Goal: Transaction & Acquisition: Purchase product/service

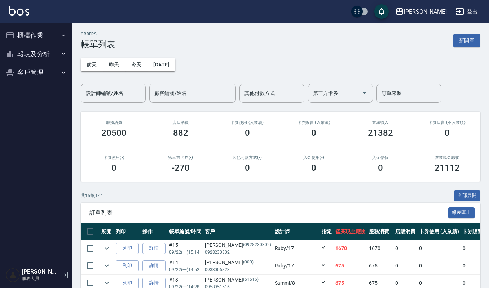
scroll to position [144, 0]
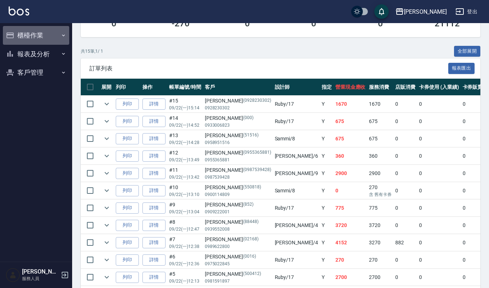
click at [34, 34] on button "櫃檯作業" at bounding box center [36, 35] width 66 height 19
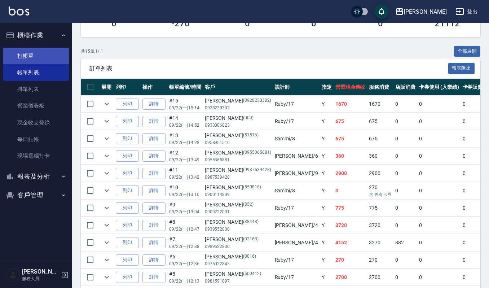
click at [27, 55] on link "打帳單" at bounding box center [36, 56] width 66 height 17
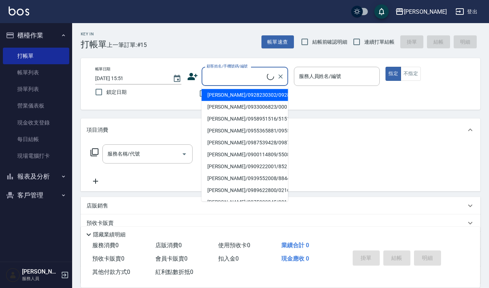
click at [218, 74] on input "顧客姓名/手機號碼/編號" at bounding box center [236, 76] width 62 height 13
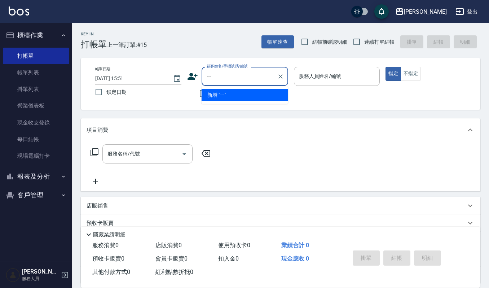
type input "一"
type input "以"
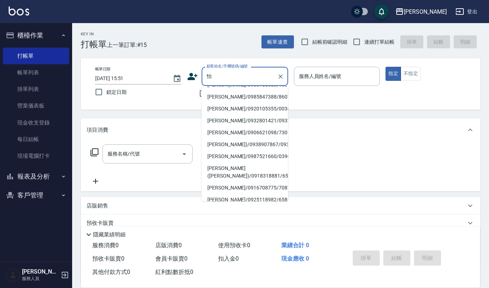
scroll to position [3, 0]
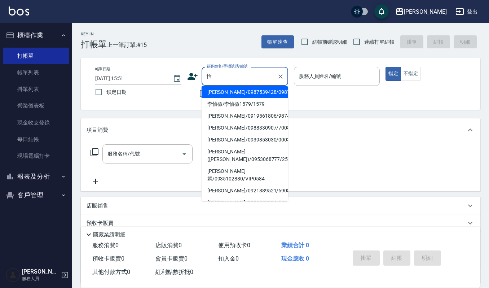
click at [221, 81] on input "怡" at bounding box center [239, 76] width 69 height 13
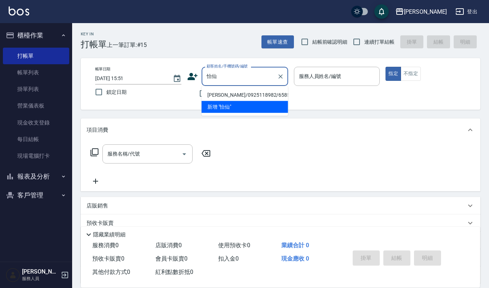
click at [205, 74] on input "怡仙" at bounding box center [239, 76] width 69 height 13
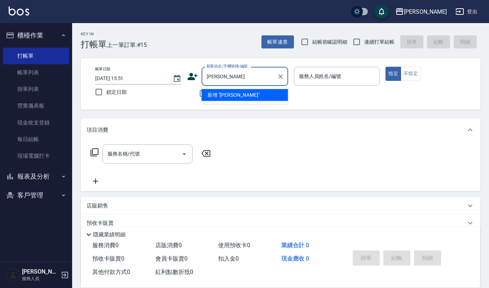
click at [227, 75] on input "莊怡仙" at bounding box center [239, 76] width 69 height 13
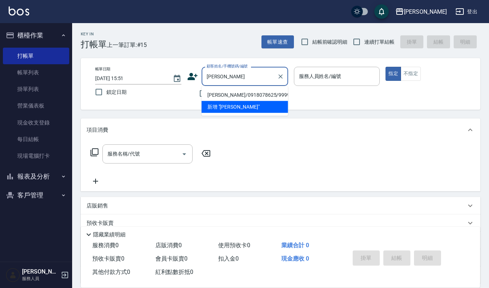
click at [211, 76] on input "莊怡" at bounding box center [239, 76] width 69 height 13
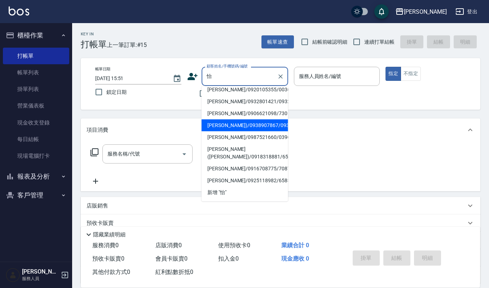
scroll to position [185, 0]
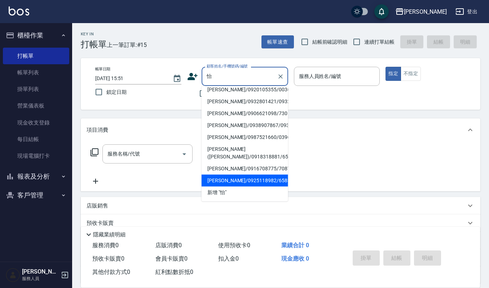
click at [213, 180] on li "蔣怡仙/0925118982/65859" at bounding box center [244, 180] width 86 height 12
type input "蔣怡仙/0925118982/65859"
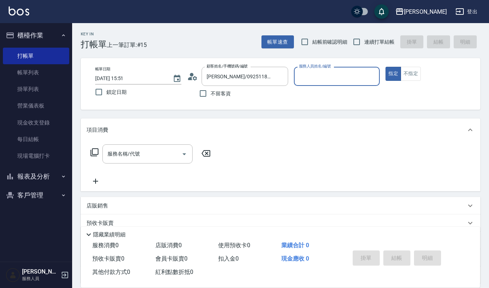
click at [192, 75] on circle at bounding box center [192, 75] width 4 height 4
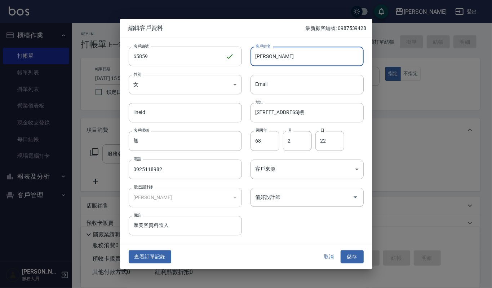
drag, startPoint x: 254, startPoint y: 55, endPoint x: 277, endPoint y: 55, distance: 22.7
click at [277, 55] on input "[PERSON_NAME]" at bounding box center [306, 55] width 113 height 19
click at [21, 215] on div at bounding box center [246, 144] width 492 height 288
click at [29, 196] on div at bounding box center [246, 144] width 492 height 288
click at [334, 253] on button "取消" at bounding box center [328, 256] width 23 height 13
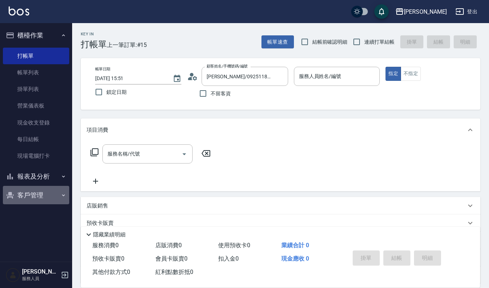
click at [36, 194] on button "客戶管理" at bounding box center [36, 195] width 66 height 19
click at [35, 206] on ul "客戶列表 卡券管理 入金管理" at bounding box center [36, 232] width 66 height 56
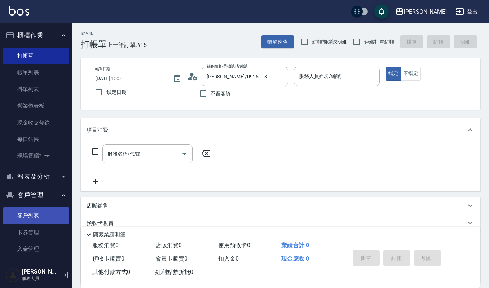
click at [35, 212] on link "客戶列表" at bounding box center [36, 215] width 66 height 17
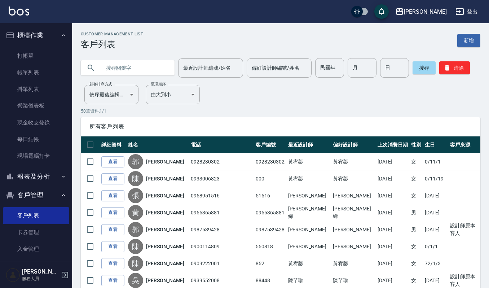
paste input "[PERSON_NAME]"
type input "[PERSON_NAME]"
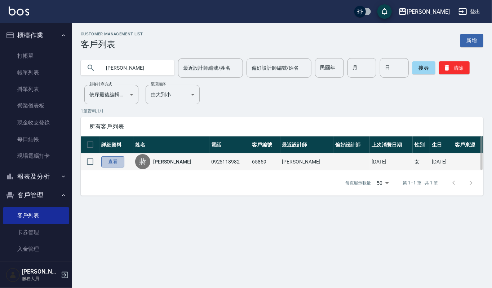
click at [113, 160] on link "查看" at bounding box center [112, 161] width 23 height 11
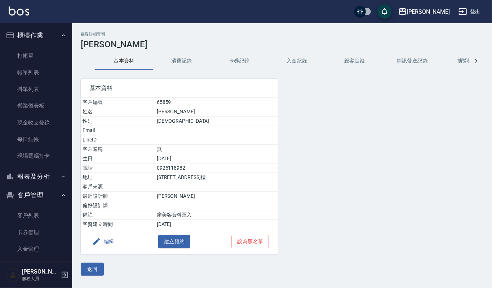
click at [183, 61] on button "消費記錄" at bounding box center [182, 60] width 58 height 17
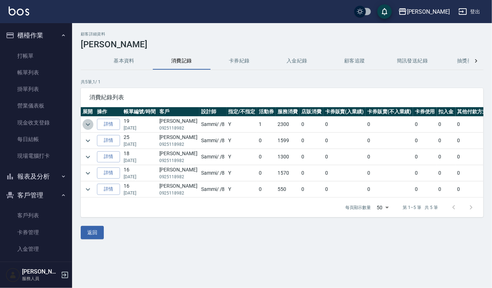
click at [89, 126] on icon "expand row" at bounding box center [88, 124] width 9 height 9
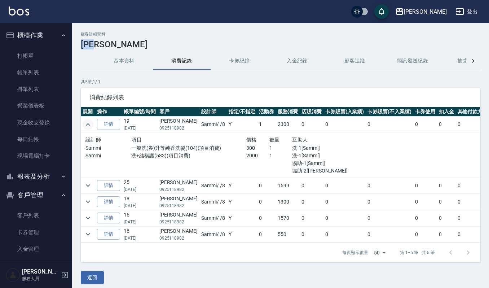
drag, startPoint x: 82, startPoint y: 43, endPoint x: 105, endPoint y: 45, distance: 23.2
click at [105, 45] on h3 "[PERSON_NAME]" at bounding box center [280, 44] width 399 height 10
copy h3 "[PERSON_NAME]"
click at [29, 50] on link "打帳單" at bounding box center [36, 56] width 66 height 17
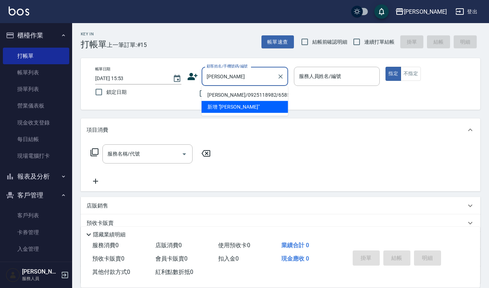
click at [221, 97] on li "蔣怡仙/0925118982/65859" at bounding box center [244, 95] width 86 height 12
type input "蔣怡仙/0925118982/65859"
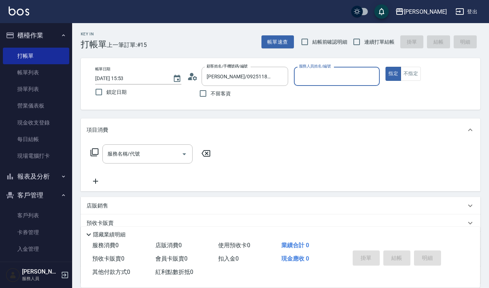
click at [316, 76] on input "服務人員姓名/編號" at bounding box center [337, 76] width 80 height 13
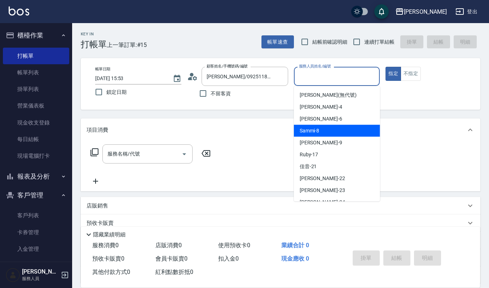
click at [325, 132] on div "Sammi -8" at bounding box center [337, 131] width 86 height 12
type input "Sammi-8"
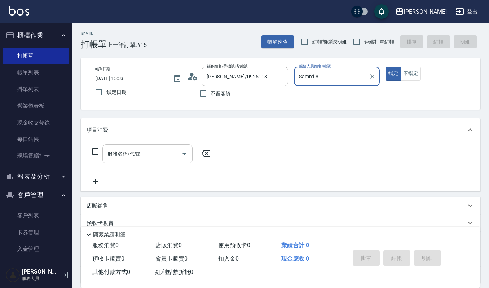
click at [185, 153] on icon "Open" at bounding box center [184, 154] width 4 height 2
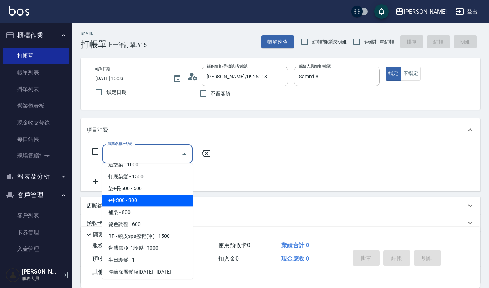
scroll to position [355, 0]
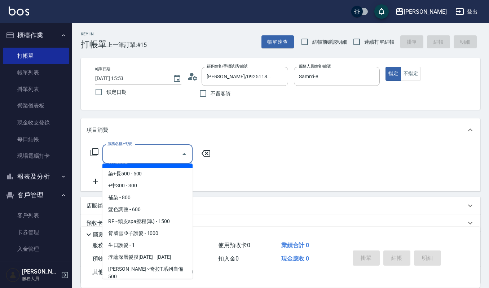
click at [133, 156] on input "服務名稱/代號" at bounding box center [142, 153] width 73 height 13
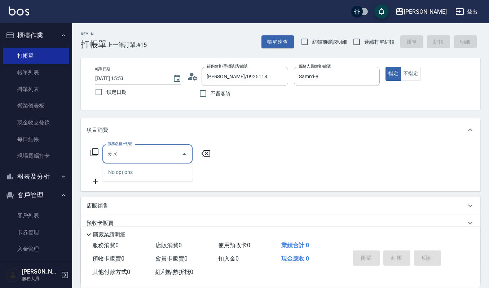
type input "路"
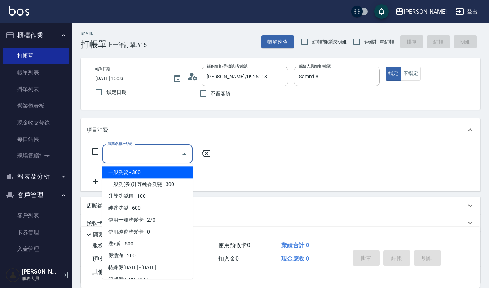
type input "ㄌ"
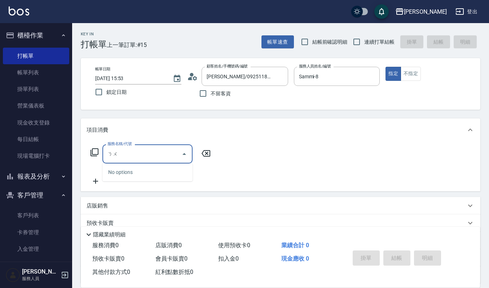
type input "怒"
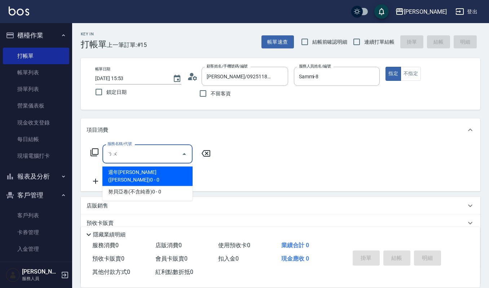
type input "努"
click at [118, 154] on input "努" at bounding box center [142, 153] width 73 height 13
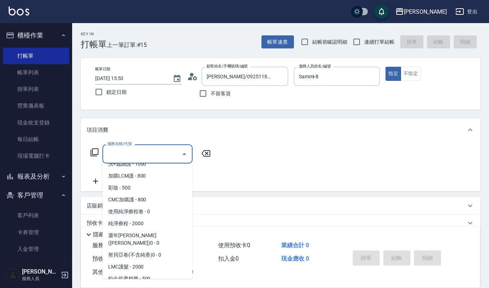
scroll to position [1297, 0]
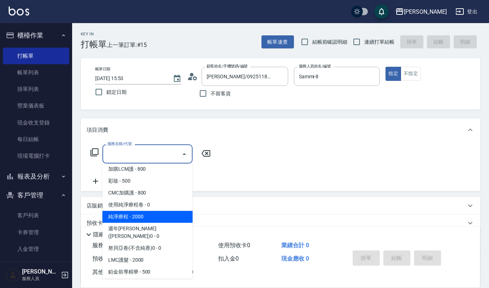
click at [161, 210] on span "純淨療程 - 2000" at bounding box center [147, 216] width 90 height 12
type input "純淨療程(703)"
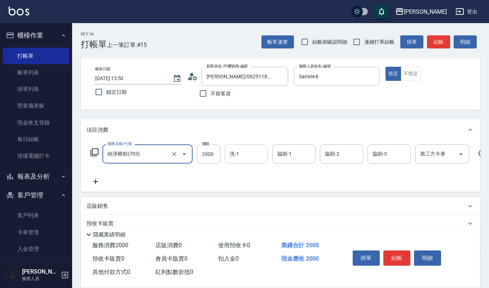
click at [240, 154] on input "洗-1" at bounding box center [246, 153] width 37 height 13
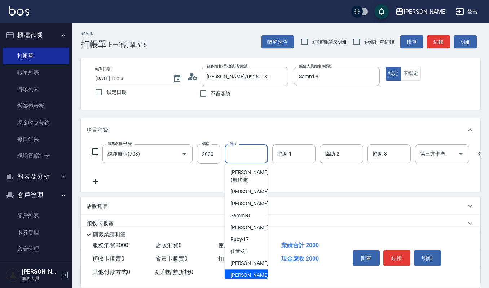
click at [239, 273] on span "郁涵 -23" at bounding box center [252, 275] width 45 height 8
type input "[PERSON_NAME]-23"
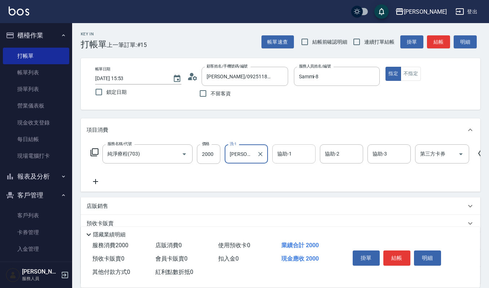
click at [289, 154] on input "協助-1" at bounding box center [293, 153] width 37 height 13
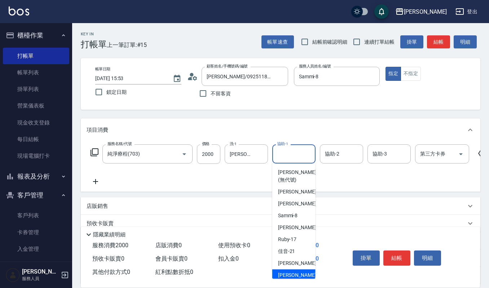
click at [291, 273] on span "郁涵 -23" at bounding box center [300, 275] width 45 height 8
type input "[PERSON_NAME]-23"
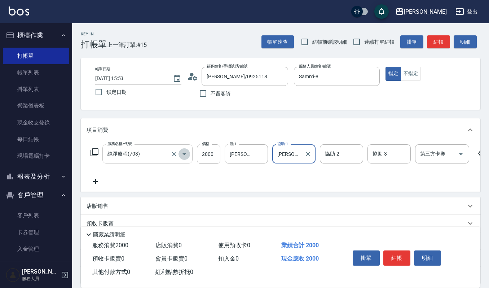
click at [182, 150] on icon "Open" at bounding box center [184, 154] width 9 height 9
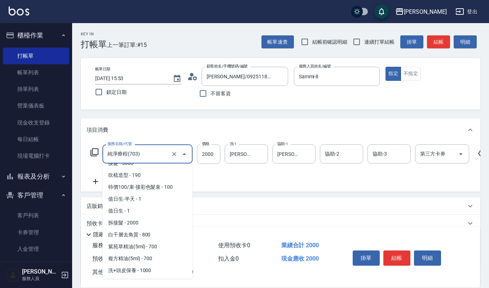
scroll to position [1220, 0]
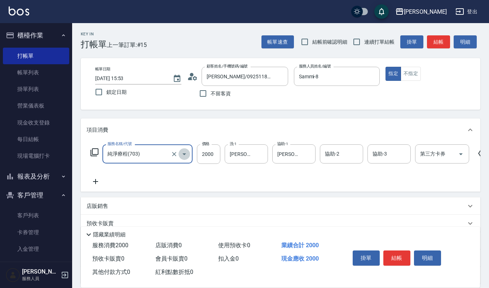
click at [187, 155] on icon "Open" at bounding box center [184, 154] width 9 height 9
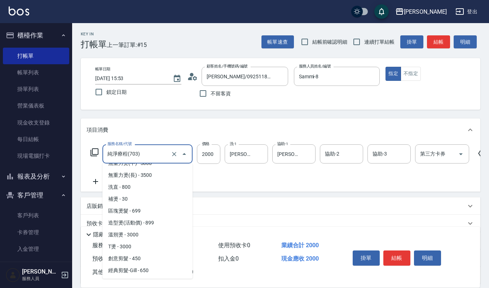
scroll to position [114, 0]
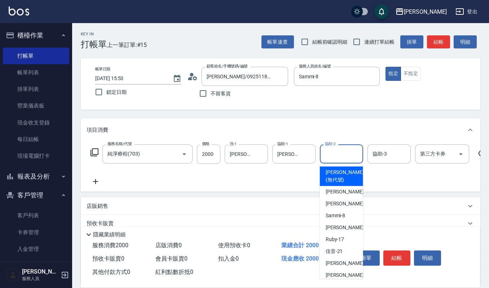
click at [342, 152] on input "協助-2" at bounding box center [341, 153] width 37 height 13
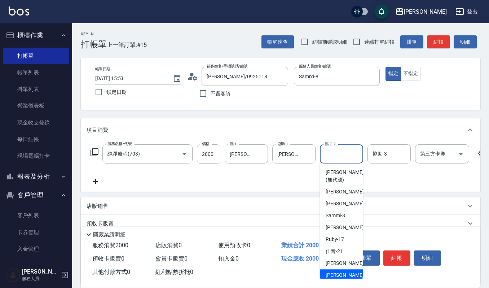
click at [338, 272] on span "郁涵 -23" at bounding box center [347, 275] width 45 height 8
type input "[PERSON_NAME]-23"
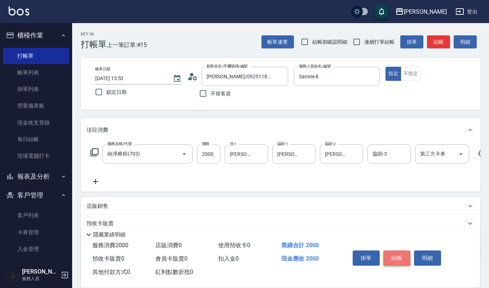
click at [405, 256] on button "結帳" at bounding box center [396, 257] width 27 height 15
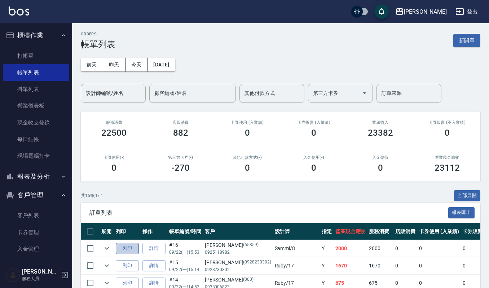
click at [129, 249] on button "列印" at bounding box center [127, 248] width 23 height 11
click at [24, 59] on link "打帳單" at bounding box center [36, 56] width 66 height 17
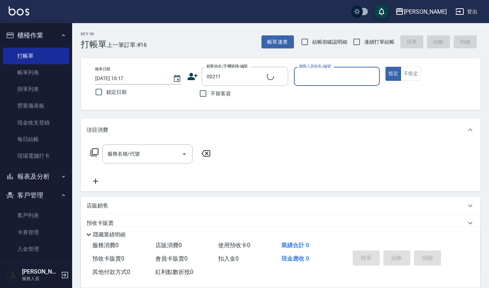
type input "余秀玉/0937000510/00211"
type input "[PERSON_NAME]-4"
click at [156, 155] on input "服務名稱/代號" at bounding box center [142, 153] width 73 height 13
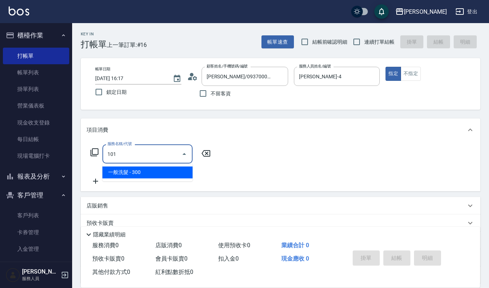
type input "一般洗髮(101)"
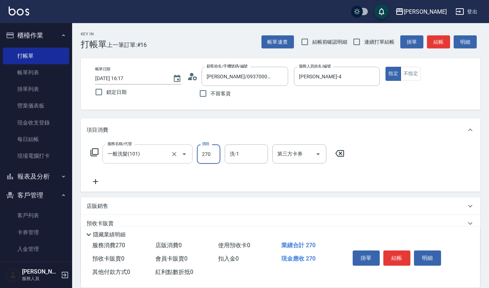
type input "270"
type input "佳音-21"
click at [403, 254] on button "結帳" at bounding box center [396, 257] width 27 height 15
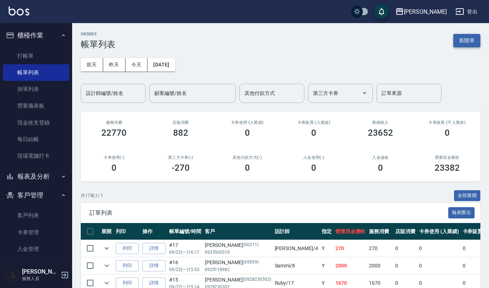
click at [470, 41] on button "新開單" at bounding box center [466, 40] width 27 height 13
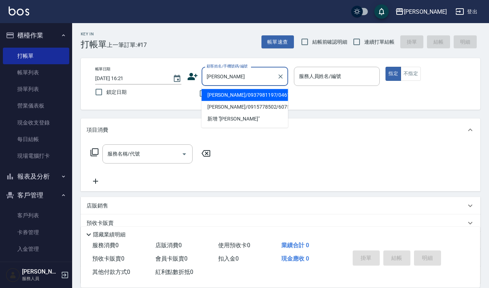
click at [258, 94] on li "[PERSON_NAME]/0937981197/04611" at bounding box center [244, 95] width 86 height 12
type input "[PERSON_NAME]/0937981197/04611"
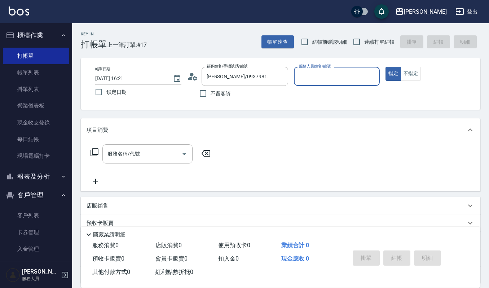
type input "[PERSON_NAME]-4"
click at [192, 74] on circle at bounding box center [192, 75] width 4 height 4
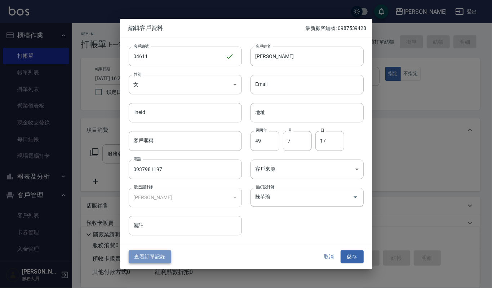
click at [145, 250] on button "查看訂單記錄" at bounding box center [150, 256] width 43 height 13
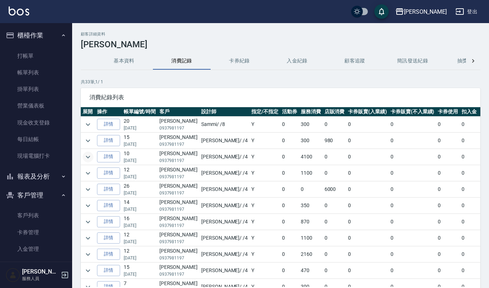
click at [90, 156] on icon "expand row" at bounding box center [88, 156] width 9 height 9
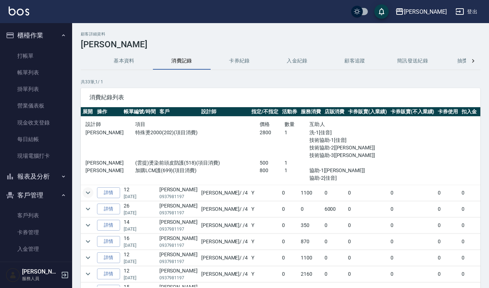
scroll to position [96, 0]
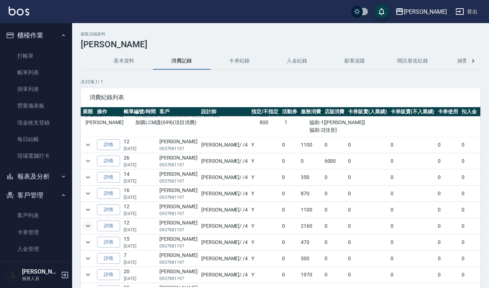
click at [86, 226] on icon "expand row" at bounding box center [88, 225] width 9 height 9
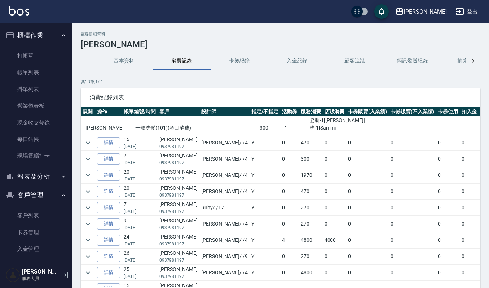
scroll to position [288, 0]
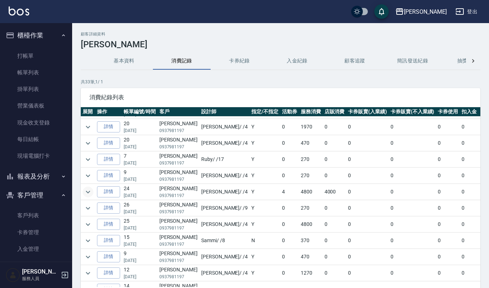
click at [85, 191] on icon "expand row" at bounding box center [88, 191] width 9 height 9
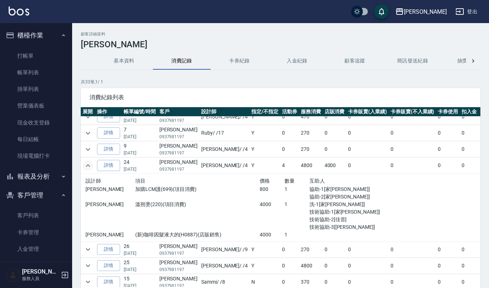
scroll to position [336, 0]
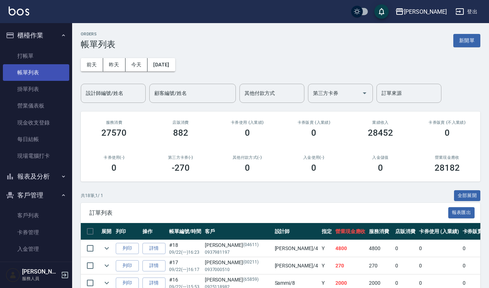
scroll to position [7, 0]
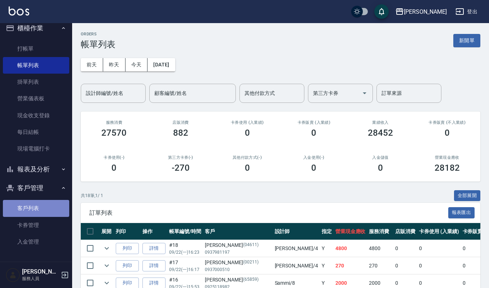
click at [56, 212] on link "客戶列表" at bounding box center [36, 208] width 66 height 17
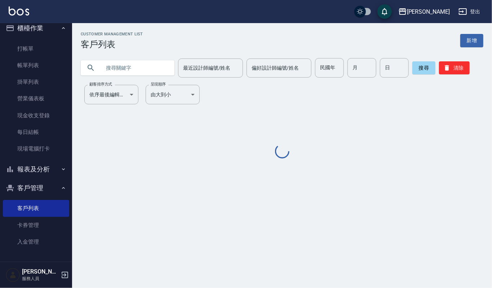
click at [137, 67] on input "text" at bounding box center [135, 67] width 68 height 19
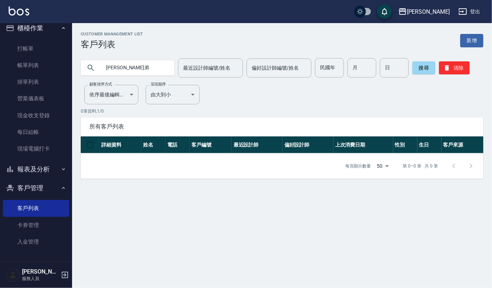
click at [116, 70] on input "阿德弟" at bounding box center [135, 67] width 68 height 19
type input "阿得弟"
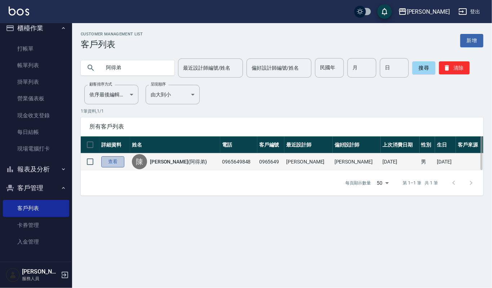
click at [107, 166] on link "查看" at bounding box center [112, 161] width 23 height 11
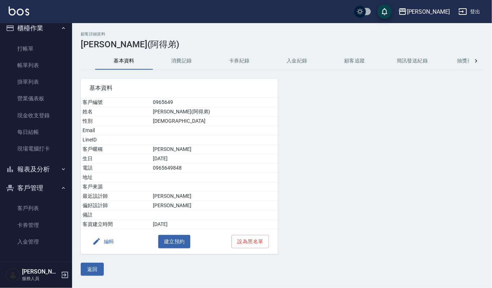
click at [172, 64] on button "消費記錄" at bounding box center [182, 60] width 58 height 17
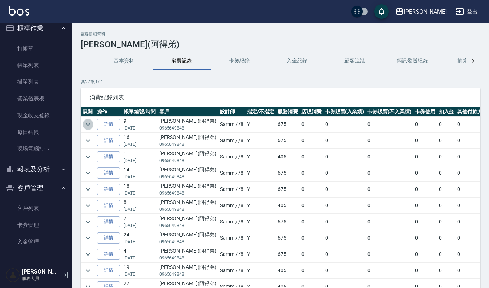
click at [85, 125] on icon "expand row" at bounding box center [88, 124] width 9 height 9
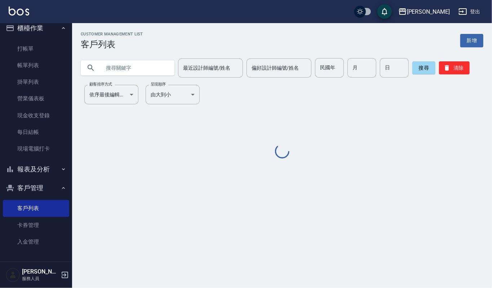
click at [123, 74] on input "text" at bounding box center [135, 67] width 68 height 19
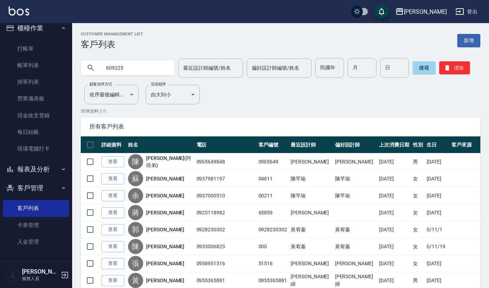
type input "609225"
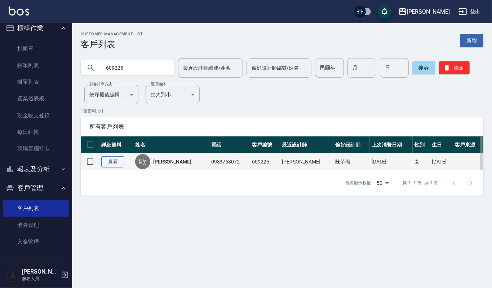
click at [110, 160] on link "查看" at bounding box center [112, 161] width 23 height 11
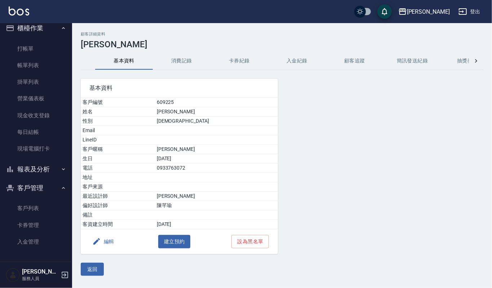
click at [193, 61] on button "消費記錄" at bounding box center [182, 60] width 58 height 17
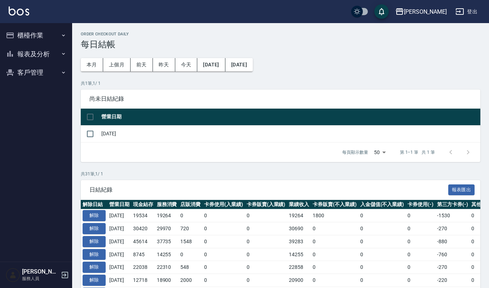
scroll to position [48, 0]
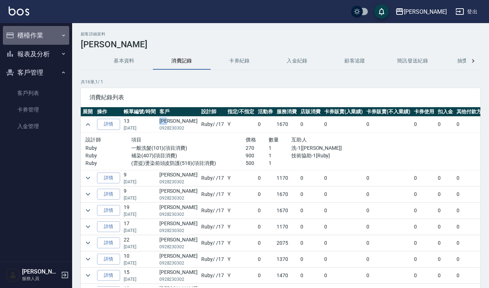
click at [27, 26] on button "櫃檯作業" at bounding box center [36, 35] width 66 height 19
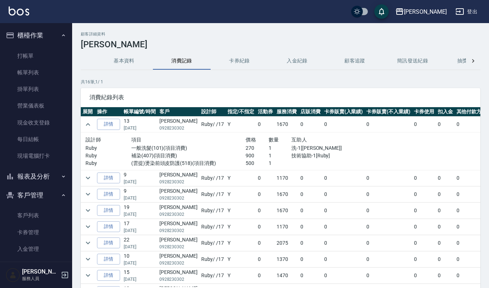
click at [13, 3] on div "上越傑森 登出" at bounding box center [244, 11] width 489 height 23
click at [12, 12] on img at bounding box center [19, 10] width 21 height 9
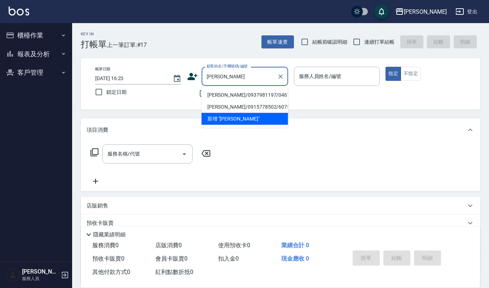
click at [236, 94] on li "蘇秋芬/0937981197/04611" at bounding box center [244, 95] width 86 height 12
type input "蘇秋芬/0937981197/04611"
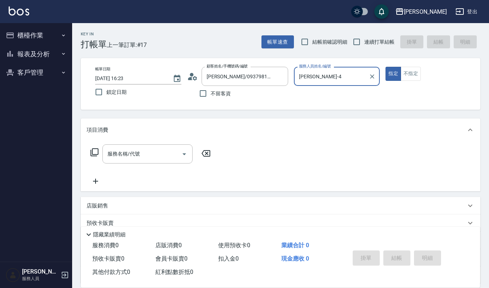
type input "吉兒-4"
click at [116, 151] on div "服務名稱/代號 服務名稱/代號" at bounding box center [147, 153] width 90 height 19
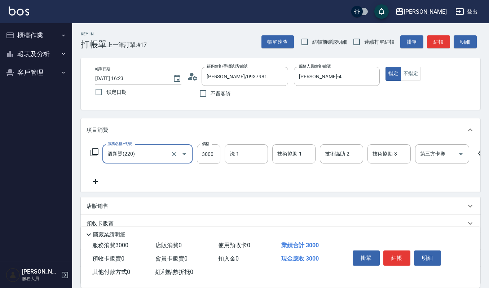
type input "溫朔燙(220)"
type input "4000"
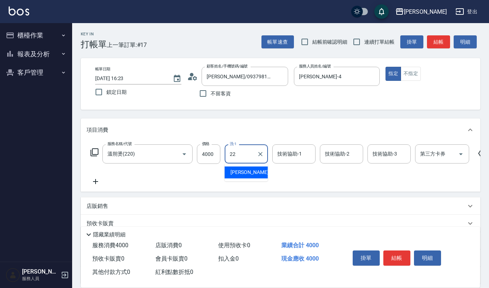
type input "宜芳-22"
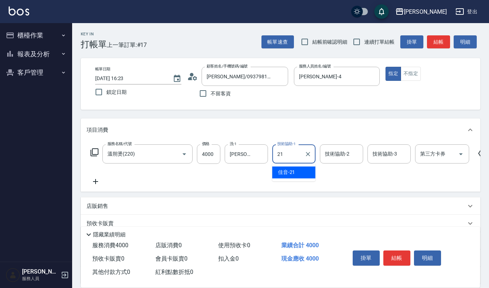
type input "佳音-21"
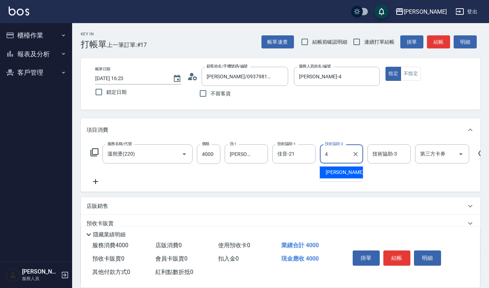
type input "吉兒-4"
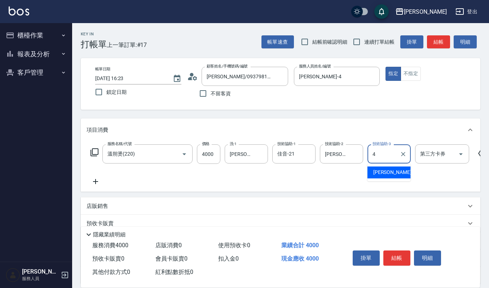
type input "[PERSON_NAME]-4"
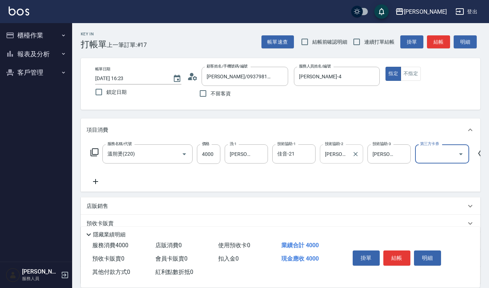
click at [349, 151] on div "吉兒-4 技術協助-2" at bounding box center [341, 153] width 43 height 19
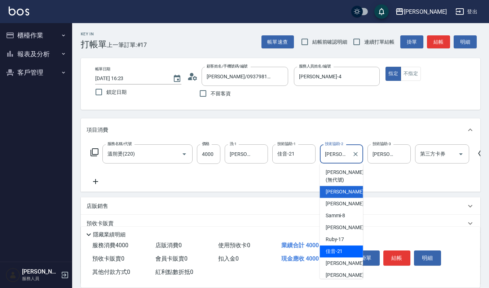
click at [344, 251] on div "佳音 -21" at bounding box center [341, 251] width 43 height 12
type input "佳音-21"
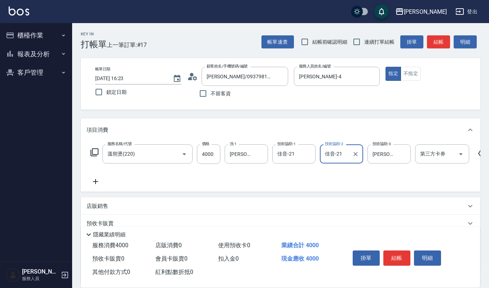
click at [95, 183] on icon at bounding box center [95, 181] width 5 height 5
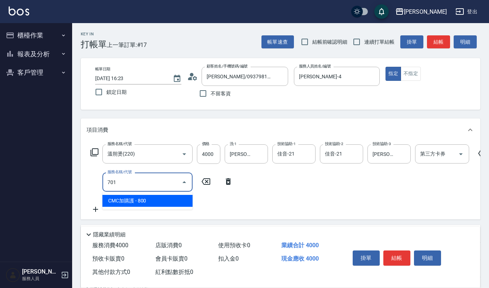
type input "CMC加購護(701)"
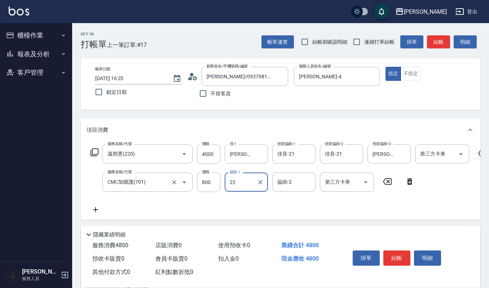
type input "[PERSON_NAME]-22"
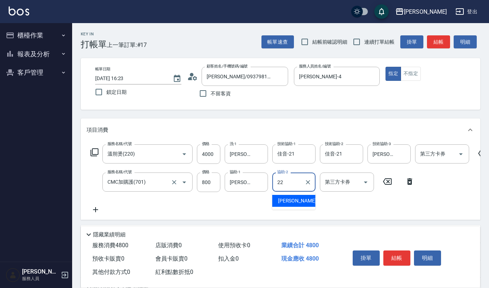
type input "[PERSON_NAME]-22"
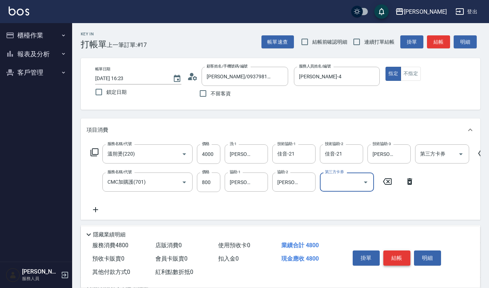
click at [395, 257] on button "結帳" at bounding box center [396, 257] width 27 height 15
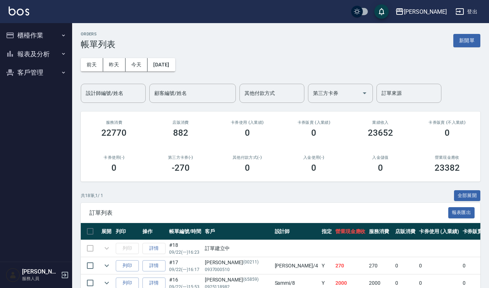
scroll to position [48, 0]
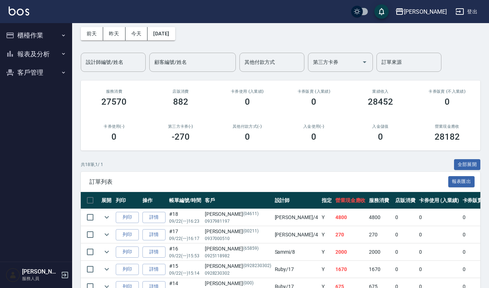
scroll to position [48, 0]
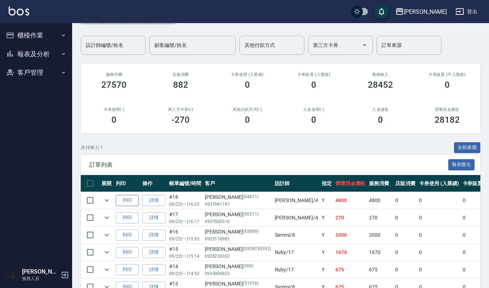
click at [129, 202] on button "列印" at bounding box center [127, 200] width 23 height 11
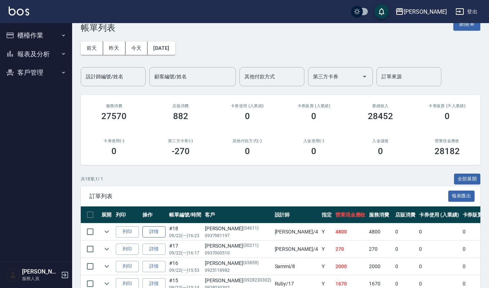
scroll to position [0, 0]
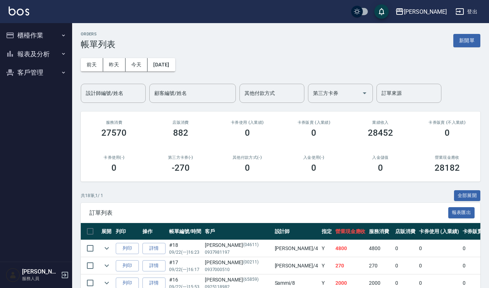
click at [50, 35] on button "櫃檯作業" at bounding box center [36, 35] width 66 height 19
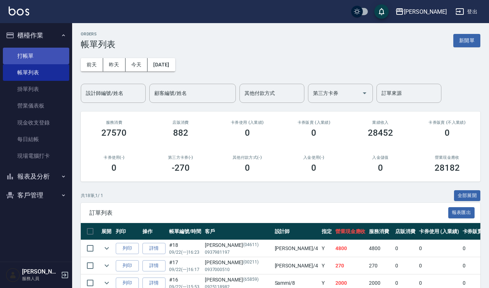
click at [48, 57] on link "打帳單" at bounding box center [36, 56] width 66 height 17
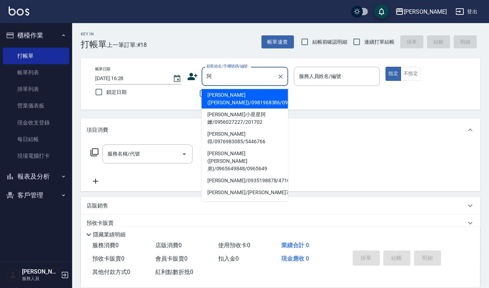
click at [233, 147] on li "[PERSON_NAME]([PERSON_NAME]弟)/0965649848/0965649" at bounding box center [244, 160] width 86 height 27
type input "[PERSON_NAME]([PERSON_NAME]弟)/0965649848/0965649"
type input "Sammi-8"
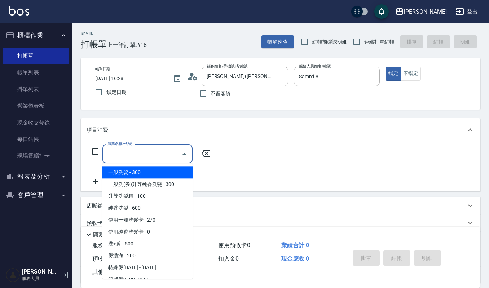
click at [157, 150] on input "服務名稱/代號" at bounding box center [142, 153] width 73 height 13
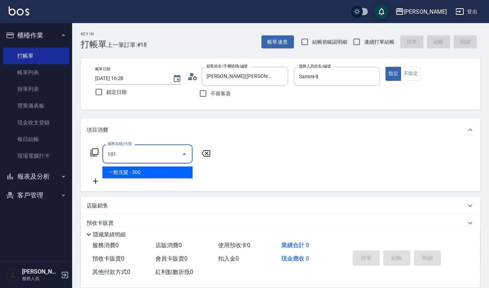
type input "一般洗髮(101)"
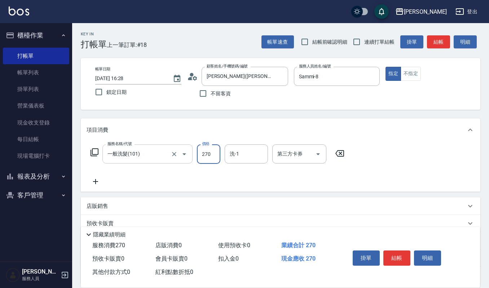
type input "270"
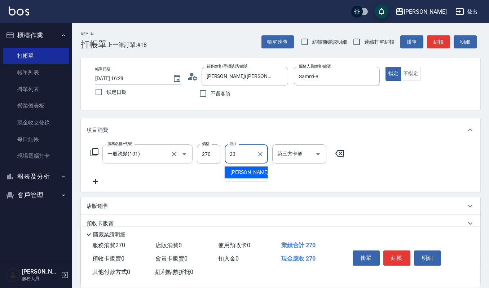
type input "[PERSON_NAME]-23"
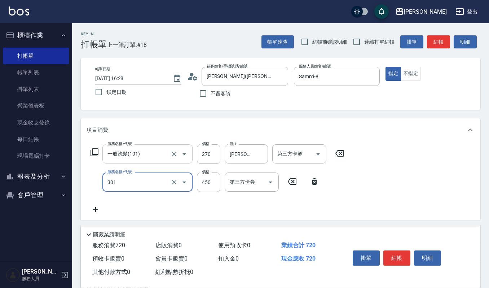
type input "創意剪髮(301)"
type input "405"
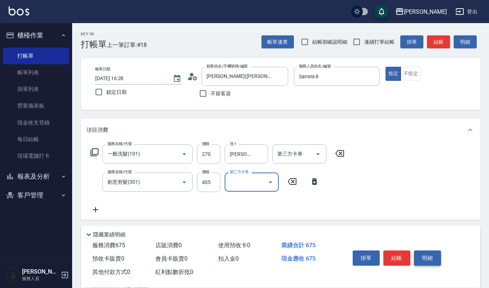
click at [417, 253] on button "明細" at bounding box center [427, 257] width 27 height 15
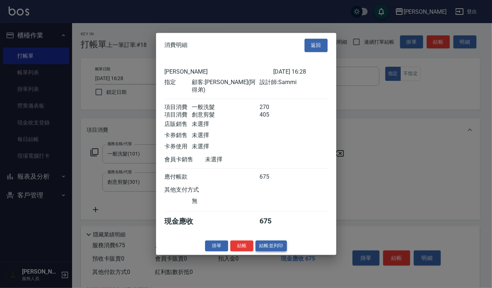
click at [280, 243] on button "結帳並列印" at bounding box center [270, 245] width 31 height 11
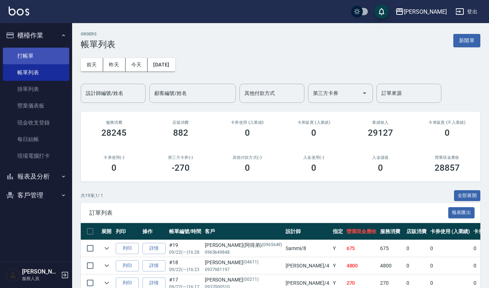
drag, startPoint x: 9, startPoint y: 50, endPoint x: 45, endPoint y: 56, distance: 36.3
click at [9, 50] on link "打帳單" at bounding box center [36, 56] width 66 height 17
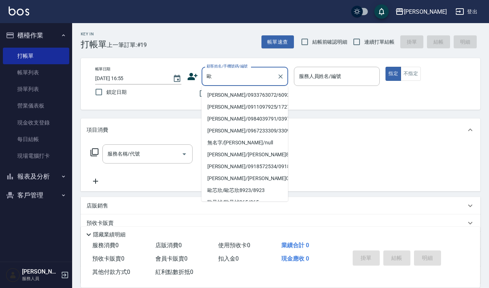
click at [236, 94] on li "[PERSON_NAME]/0933763072/609225" at bounding box center [244, 95] width 86 height 12
type input "[PERSON_NAME]/0933763072/609225"
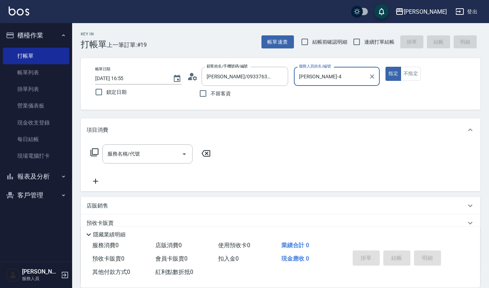
type input "[PERSON_NAME]-4"
click at [149, 155] on input "服務名稱/代號" at bounding box center [142, 153] width 73 height 13
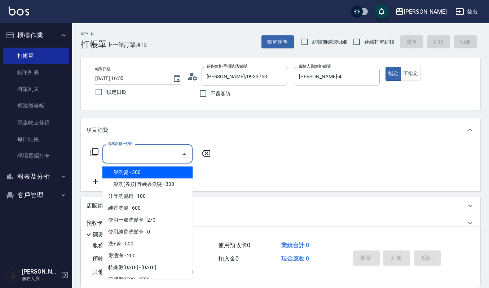
click at [149, 169] on span "一般洗髮 - 300" at bounding box center [147, 172] width 90 height 12
type input "一般洗髮(101)"
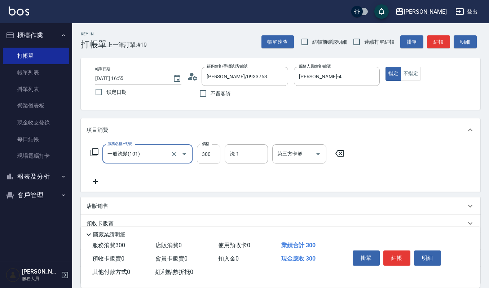
click at [201, 157] on input "300" at bounding box center [208, 153] width 23 height 19
type input "270"
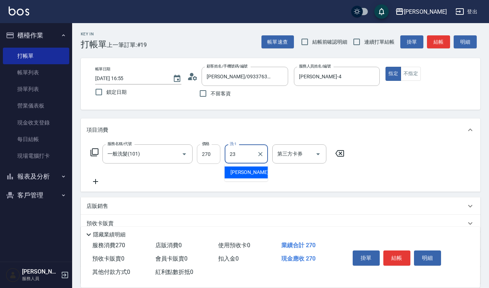
type input "[PERSON_NAME]-23"
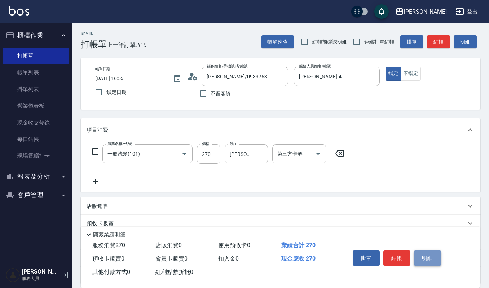
click at [423, 256] on button "明細" at bounding box center [427, 257] width 27 height 15
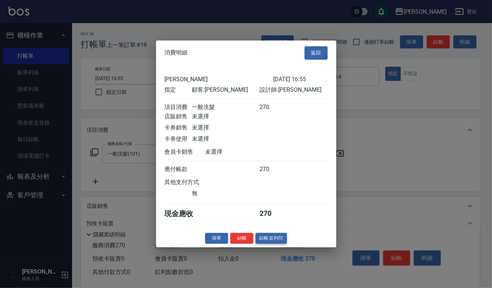
click at [273, 236] on button "結帳並列印" at bounding box center [270, 237] width 31 height 11
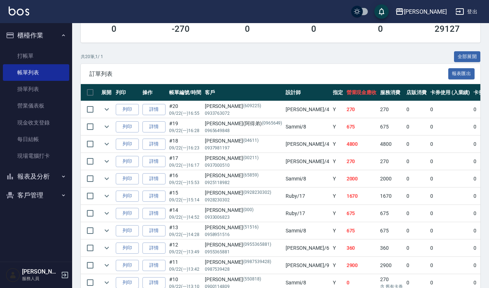
scroll to position [141, 0]
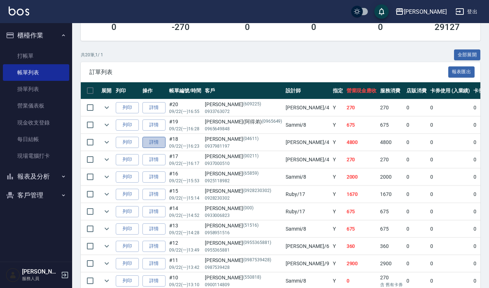
click at [159, 141] on link "詳情" at bounding box center [153, 142] width 23 height 11
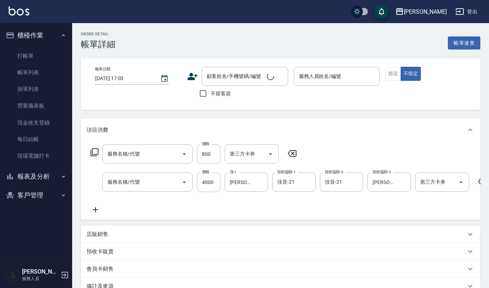
type input "[DATE] 16:23"
type input "[PERSON_NAME]-4"
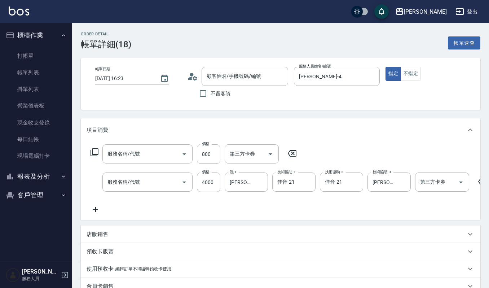
type input "CMC加購護(701)"
type input "溫朔燙(220)"
type input "[PERSON_NAME]/0937981197/04611"
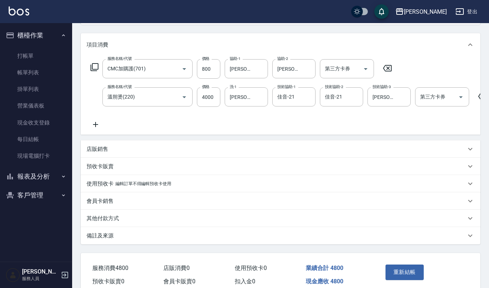
scroll to position [107, 0]
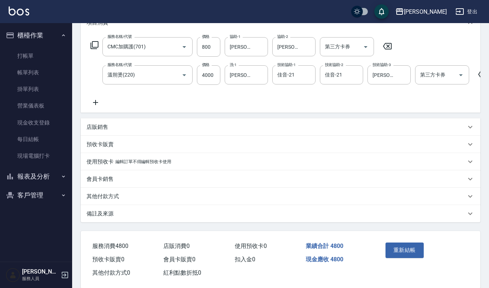
click at [93, 131] on p "店販銷售" at bounding box center [97, 127] width 22 height 8
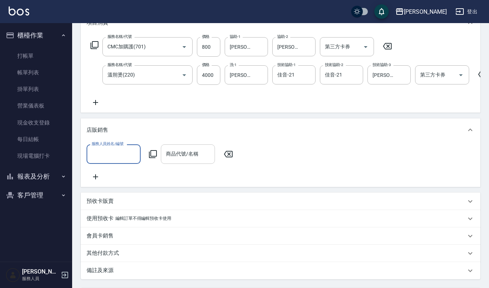
scroll to position [0, 0]
type input "[PERSON_NAME]-4"
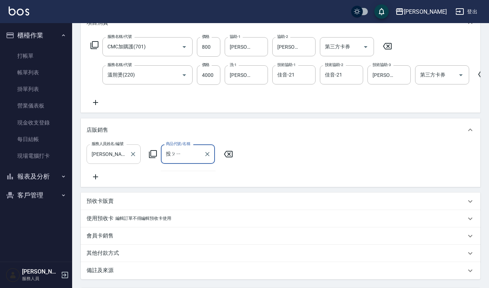
type input "頭皮"
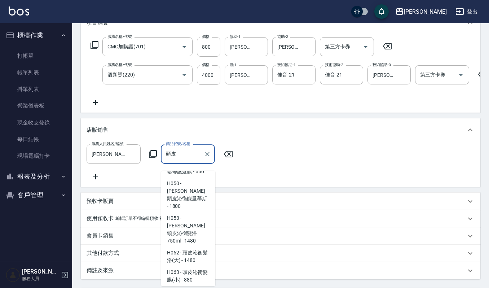
scroll to position [365, 0]
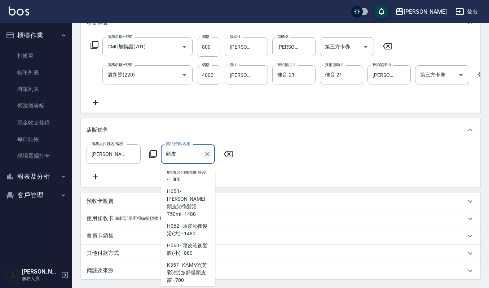
click at [209, 157] on icon "Clear" at bounding box center [207, 153] width 7 height 7
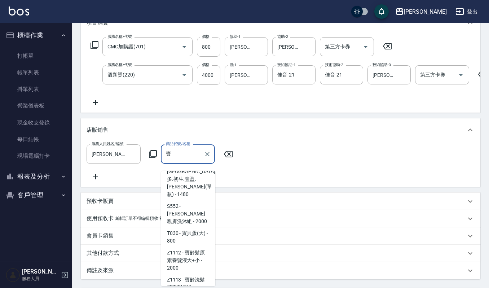
scroll to position [107, 0]
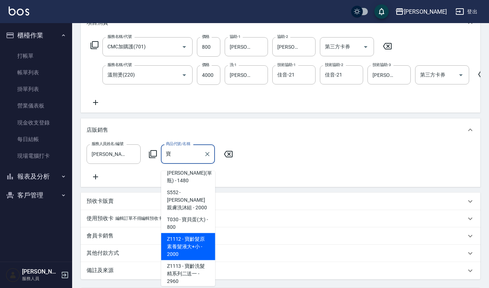
click at [196, 233] on span "Z1112 - 寶齡髮原素養髮液大+小 - 2000" at bounding box center [188, 246] width 54 height 27
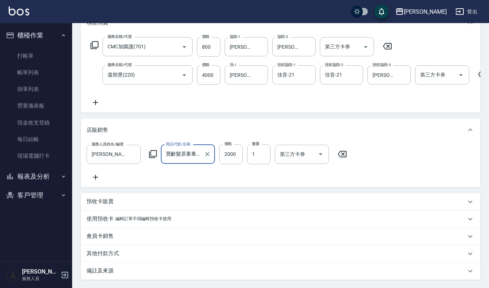
scroll to position [189, 0]
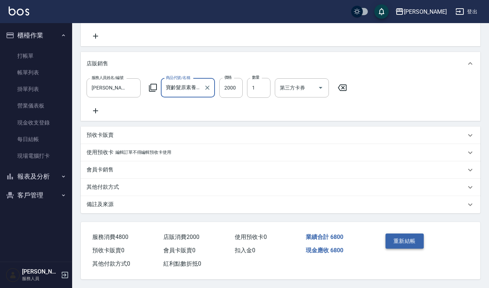
type input "寶齡髮原素養髮液大+小"
click at [412, 241] on button "重新結帳" at bounding box center [404, 240] width 38 height 15
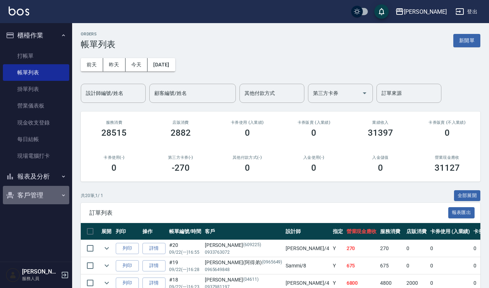
click at [39, 195] on button "客戶管理" at bounding box center [36, 195] width 66 height 19
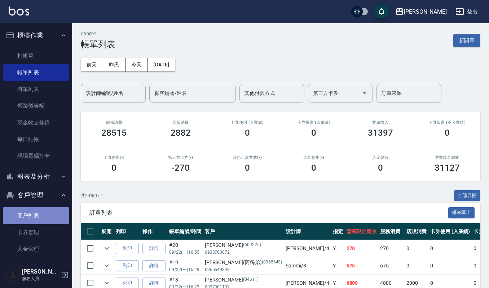
click at [39, 215] on link "客戶列表" at bounding box center [36, 215] width 66 height 17
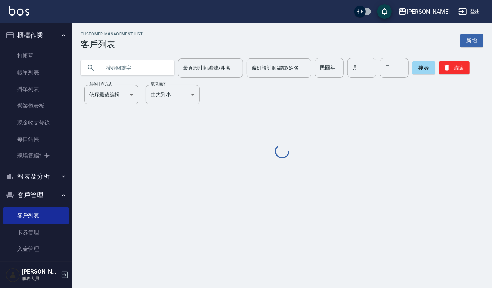
click at [145, 68] on input "text" at bounding box center [135, 67] width 68 height 19
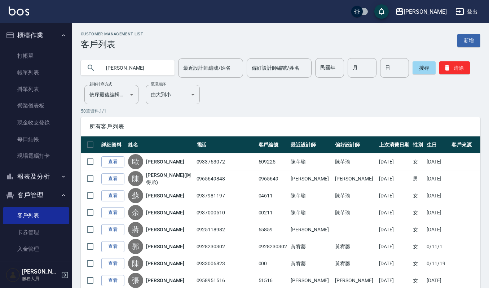
type input "[PERSON_NAME]"
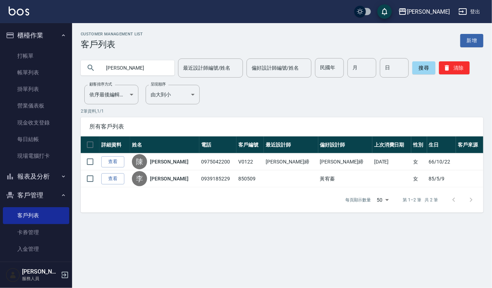
click at [108, 159] on link "查看" at bounding box center [112, 161] width 23 height 11
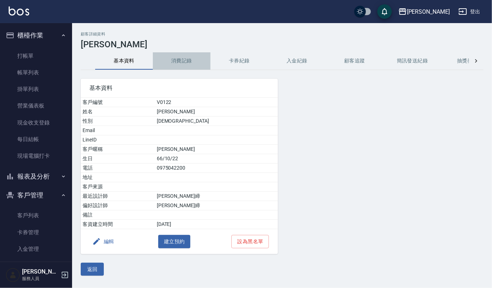
click at [183, 58] on button "消費記錄" at bounding box center [182, 60] width 58 height 17
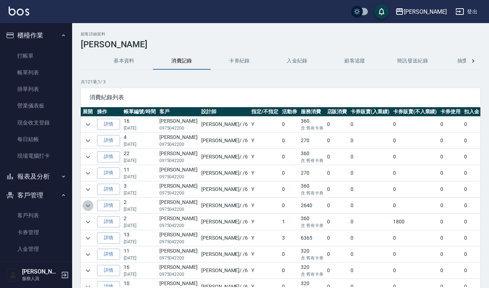
click at [83, 206] on button "expand row" at bounding box center [88, 205] width 11 height 11
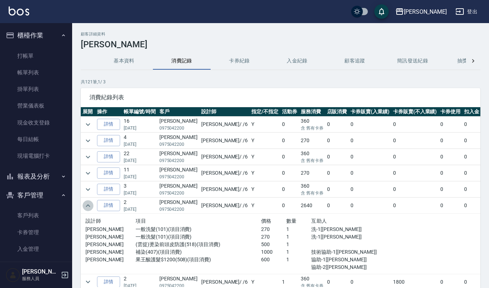
click at [83, 206] on button "expand row" at bounding box center [88, 205] width 11 height 11
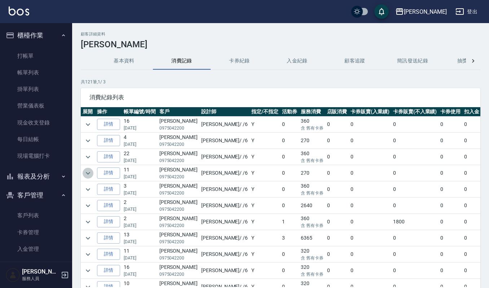
click at [87, 172] on icon "expand row" at bounding box center [88, 173] width 9 height 9
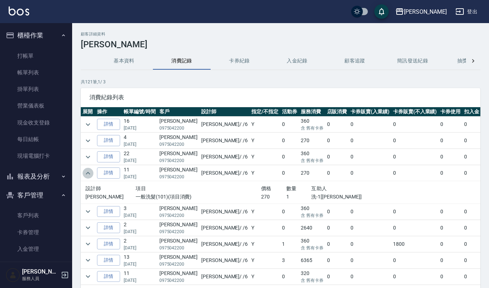
click at [87, 172] on icon "expand row" at bounding box center [88, 173] width 9 height 9
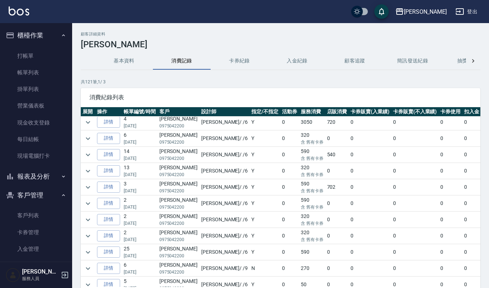
scroll to position [185, 0]
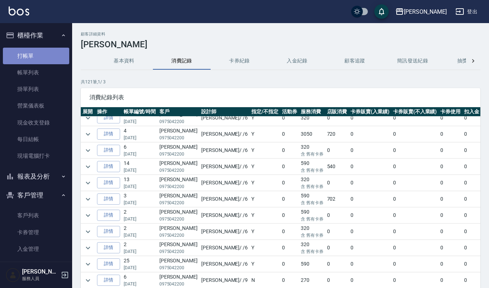
click at [55, 54] on link "打帳單" at bounding box center [36, 56] width 66 height 17
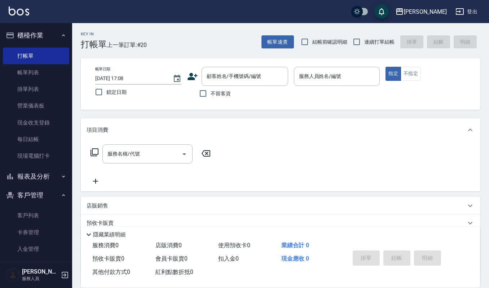
click at [342, 130] on div "項目消費" at bounding box center [275, 130] width 379 height 8
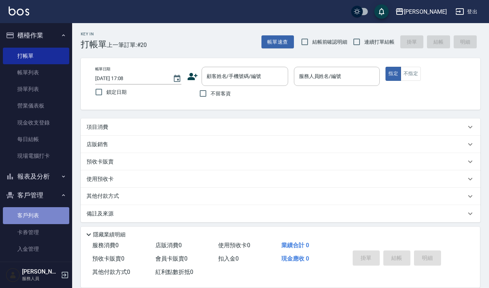
click at [59, 213] on link "客戶列表" at bounding box center [36, 215] width 66 height 17
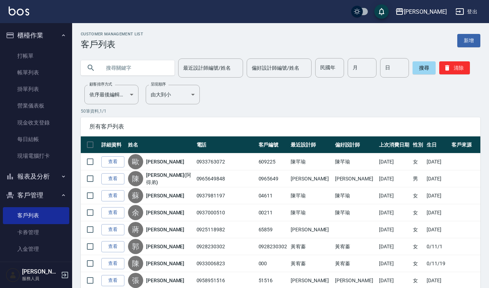
click at [163, 71] on input "text" at bounding box center [135, 67] width 68 height 19
type input "純"
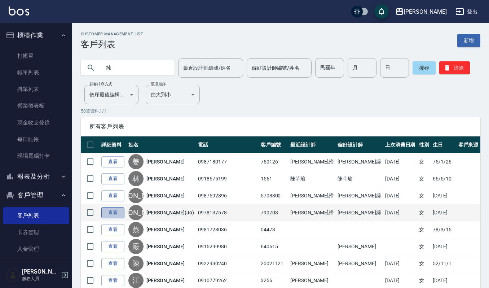
click at [111, 216] on link "查看" at bounding box center [112, 212] width 23 height 11
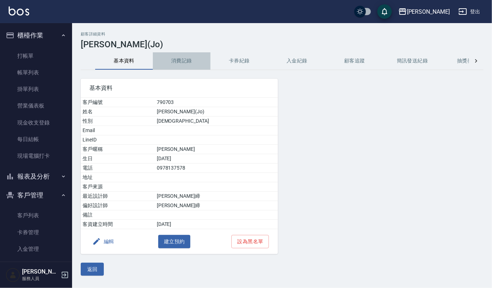
click at [189, 64] on button "消費記錄" at bounding box center [182, 60] width 58 height 17
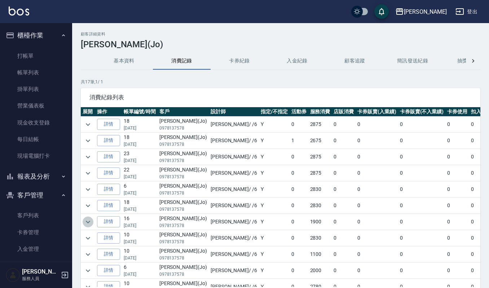
click at [93, 223] on button "expand row" at bounding box center [88, 221] width 11 height 11
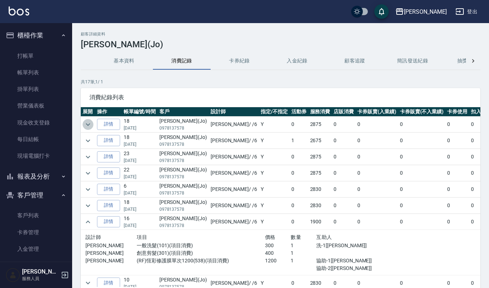
click at [89, 121] on icon "expand row" at bounding box center [88, 124] width 9 height 9
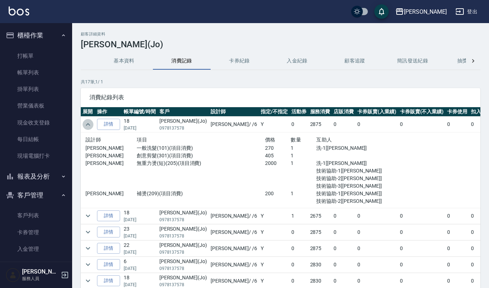
click at [89, 121] on icon "expand row" at bounding box center [88, 124] width 9 height 9
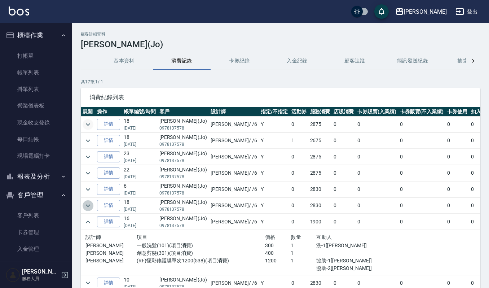
click at [85, 205] on icon "expand row" at bounding box center [88, 205] width 9 height 9
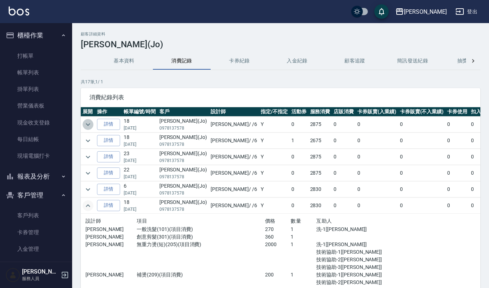
click at [87, 125] on icon "expand row" at bounding box center [88, 124] width 4 height 3
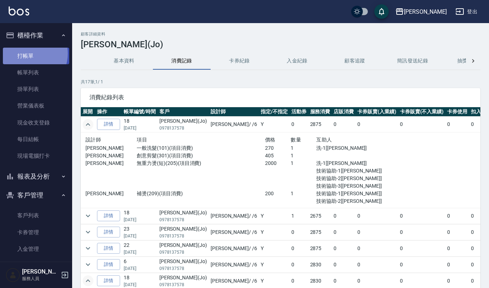
click at [29, 53] on link "打帳單" at bounding box center [36, 56] width 66 height 17
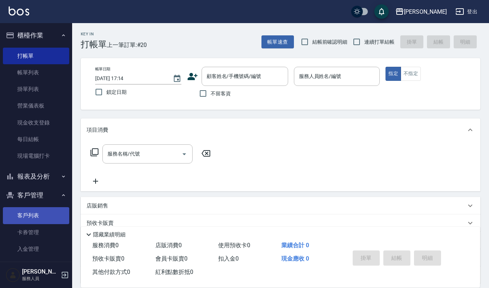
click at [30, 221] on link "客戶列表" at bounding box center [36, 215] width 66 height 17
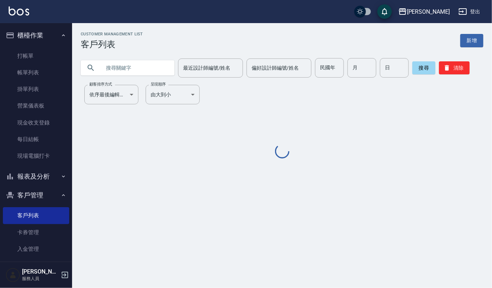
click at [129, 70] on input "text" at bounding box center [135, 67] width 68 height 19
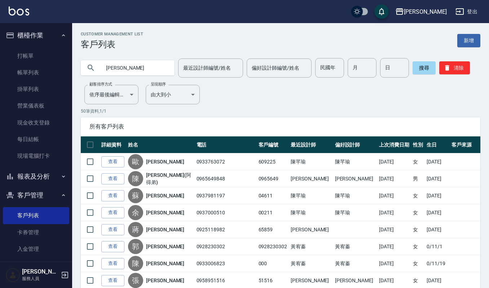
type input "[PERSON_NAME]"
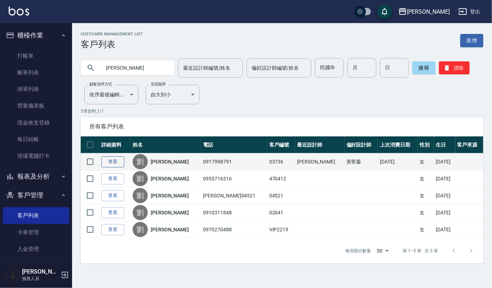
click at [115, 162] on link "查看" at bounding box center [112, 161] width 23 height 11
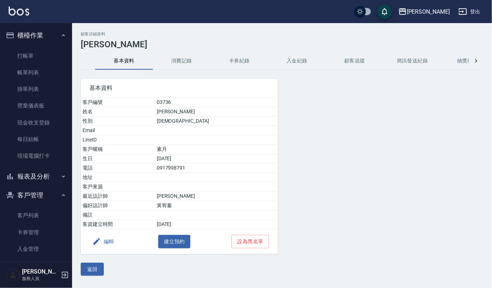
click at [185, 58] on button "消費記錄" at bounding box center [182, 60] width 58 height 17
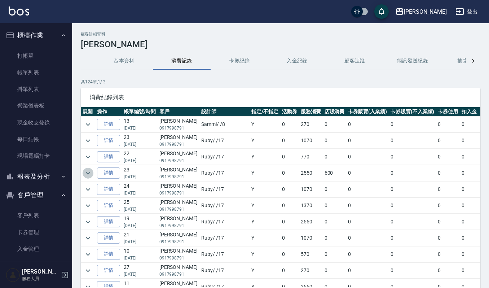
click at [85, 175] on icon "expand row" at bounding box center [88, 173] width 9 height 9
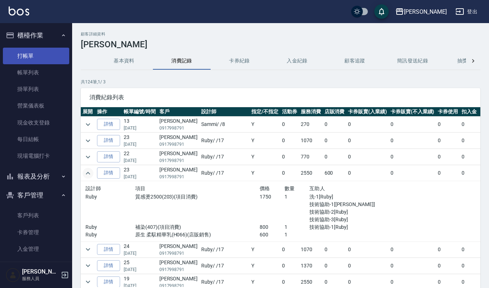
click at [23, 61] on link "打帳單" at bounding box center [36, 56] width 66 height 17
